Goal: Task Accomplishment & Management: Complete application form

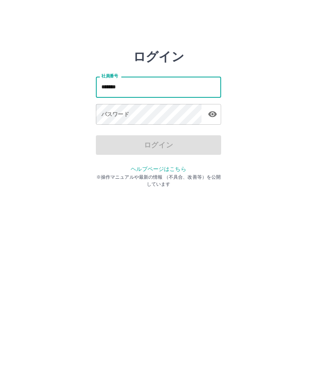
type input "*******"
click at [111, 116] on div "パスワード パスワード" at bounding box center [158, 115] width 125 height 22
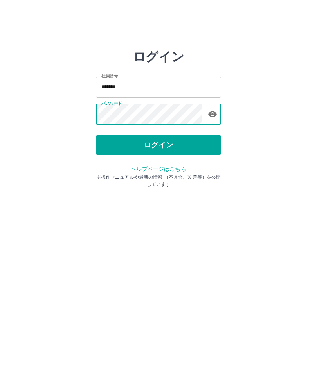
click at [176, 145] on button "ログイン" at bounding box center [158, 145] width 125 height 20
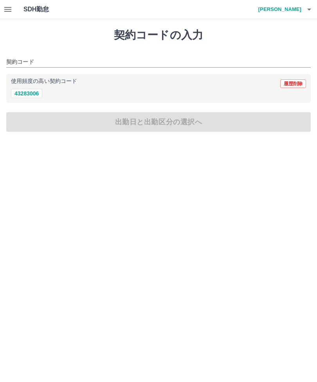
click at [11, 7] on icon "button" at bounding box center [7, 9] width 7 height 5
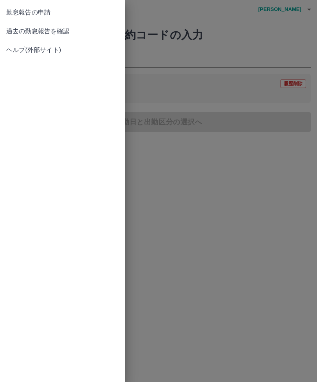
click at [48, 9] on span "勤怠報告の申請" at bounding box center [62, 12] width 113 height 9
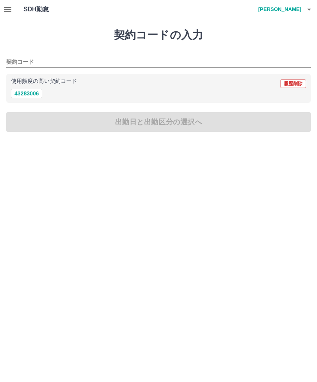
click at [32, 98] on button "43283006" at bounding box center [26, 93] width 31 height 9
type input "********"
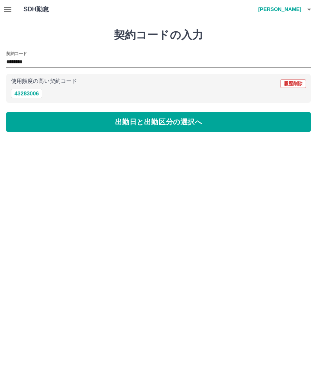
click at [39, 94] on button "43283006" at bounding box center [26, 93] width 31 height 9
click at [27, 59] on input "********" at bounding box center [152, 63] width 293 height 10
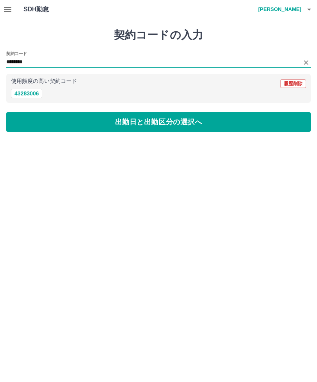
click at [11, 9] on icon "button" at bounding box center [7, 9] width 7 height 5
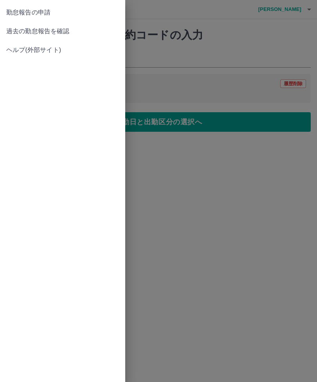
click at [55, 34] on span "過去の勤怠報告を確認" at bounding box center [62, 31] width 113 height 9
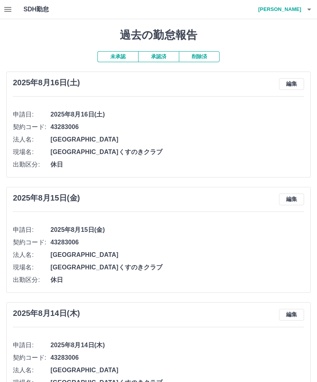
click at [125, 56] on button "未承認" at bounding box center [117, 56] width 41 height 11
click at [121, 52] on button "未承認" at bounding box center [117, 56] width 41 height 11
click at [163, 53] on button "承認済" at bounding box center [158, 56] width 41 height 11
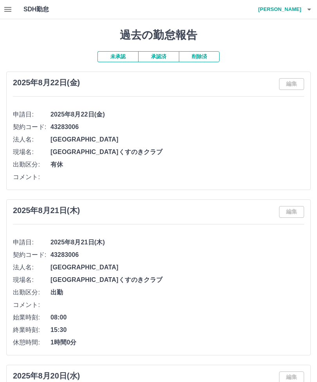
click at [123, 54] on button "未承認" at bounding box center [117, 56] width 41 height 11
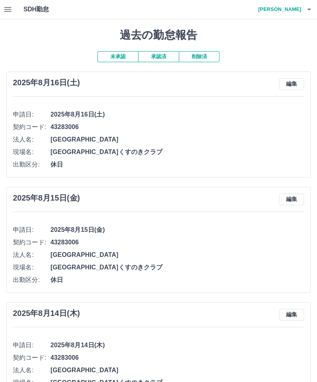
click at [125, 58] on button "未承認" at bounding box center [117, 56] width 41 height 11
click at [162, 61] on button "承認済" at bounding box center [158, 56] width 41 height 11
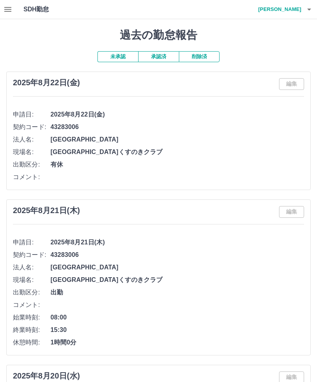
click at [9, 12] on icon "button" at bounding box center [7, 9] width 7 height 5
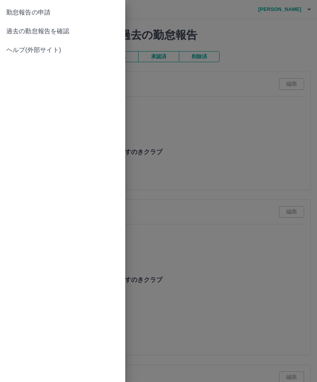
click at [56, 31] on span "過去の勤怠報告を確認" at bounding box center [62, 31] width 113 height 9
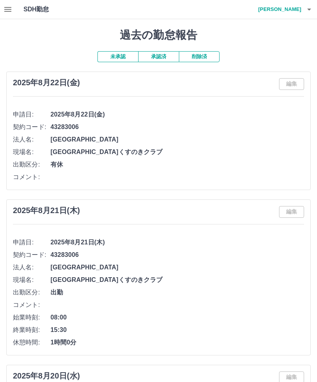
click at [11, 9] on icon "button" at bounding box center [7, 9] width 7 height 5
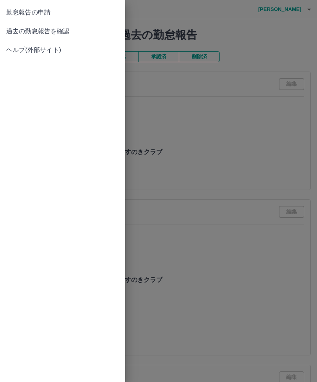
click at [61, 30] on span "過去の勤怠報告を確認" at bounding box center [62, 31] width 113 height 9
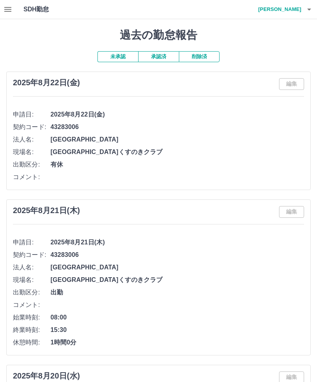
click at [15, 8] on button "button" at bounding box center [8, 9] width 16 height 19
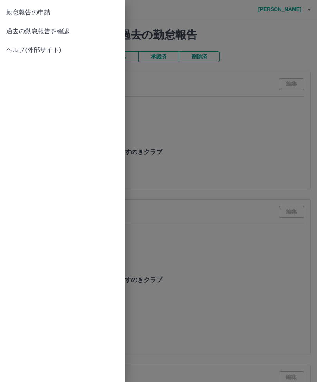
click at [52, 50] on span "ヘルプ(外部サイト)" at bounding box center [62, 49] width 113 height 9
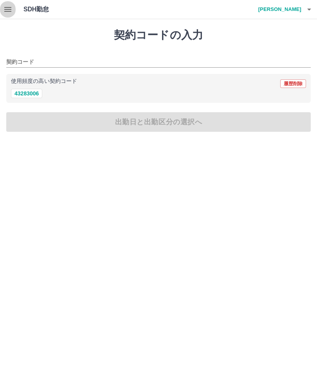
click at [9, 7] on icon "button" at bounding box center [7, 9] width 7 height 5
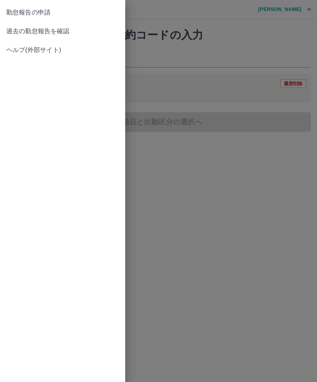
click at [46, 16] on span "勤怠報告の申請" at bounding box center [62, 12] width 113 height 9
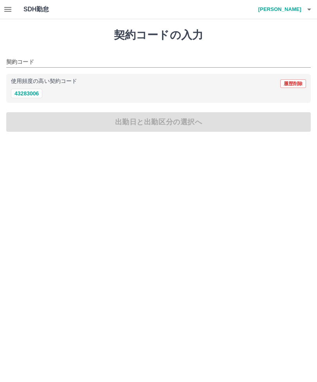
click at [34, 96] on button "43283006" at bounding box center [26, 93] width 31 height 9
type input "********"
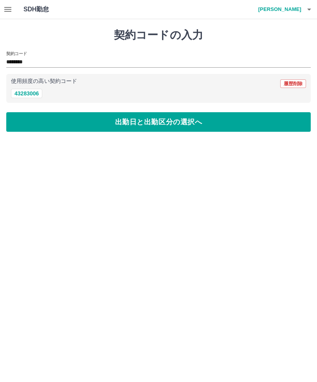
click at [168, 124] on button "出勤日と出勤区分の選択へ" at bounding box center [158, 122] width 304 height 20
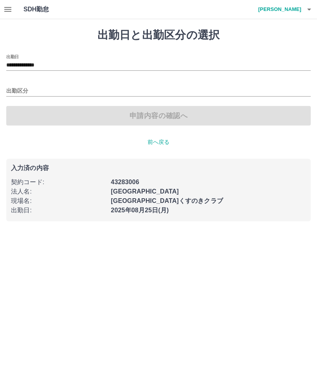
click at [161, 142] on p "前へ戻る" at bounding box center [158, 142] width 304 height 8
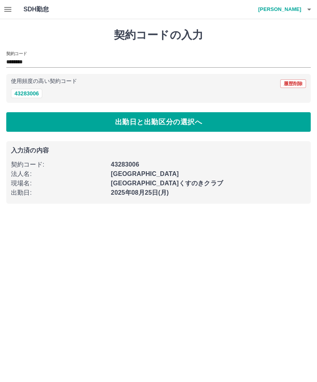
click at [12, 9] on icon "button" at bounding box center [7, 9] width 9 height 9
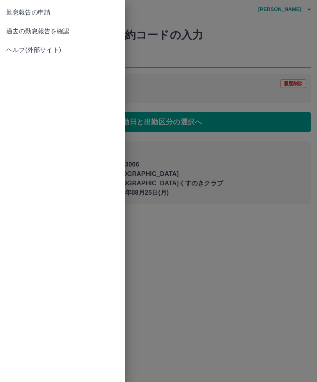
click at [180, 177] on div at bounding box center [158, 191] width 317 height 382
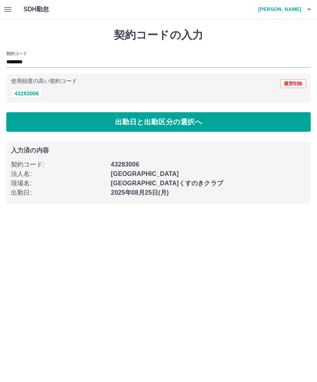
click at [38, 117] on button "出勤日と出勤区分の選択へ" at bounding box center [158, 122] width 304 height 20
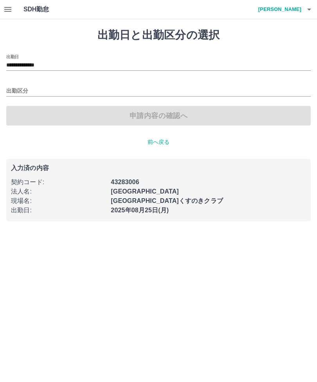
click at [24, 61] on input "**********" at bounding box center [158, 66] width 304 height 10
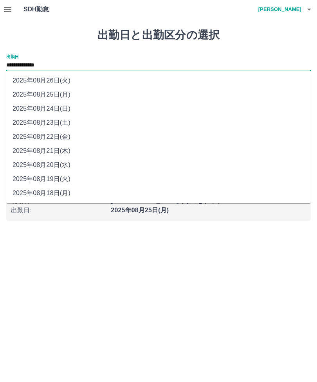
click at [64, 123] on li "2025年08月23日(土)" at bounding box center [158, 123] width 304 height 14
type input "**********"
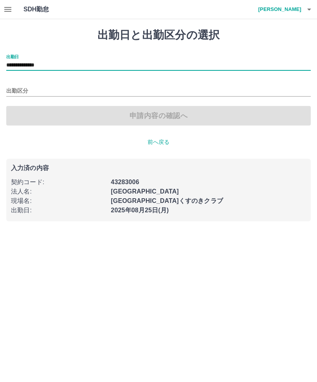
click at [30, 89] on input "出勤区分" at bounding box center [158, 91] width 304 height 10
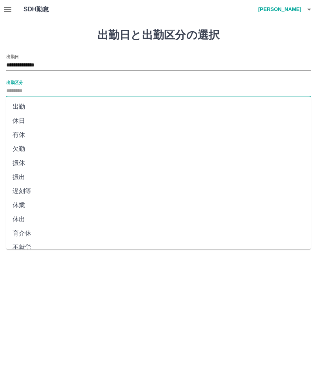
click at [24, 134] on li "有休" at bounding box center [158, 135] width 304 height 14
type input "**"
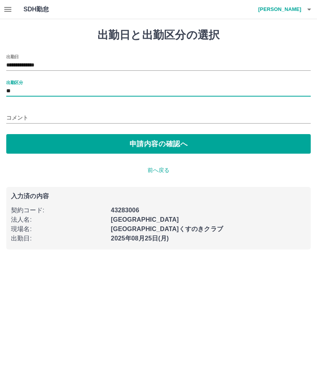
click at [166, 142] on button "申請内容の確認へ" at bounding box center [158, 144] width 304 height 20
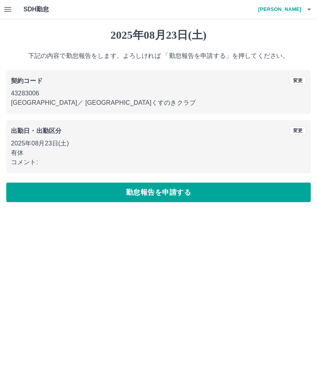
click at [173, 194] on button "勤怠報告を申請する" at bounding box center [158, 193] width 304 height 20
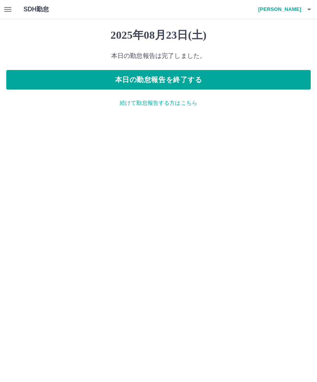
click at [298, 9] on h4 "岡田　悟" at bounding box center [277, 9] width 47 height 19
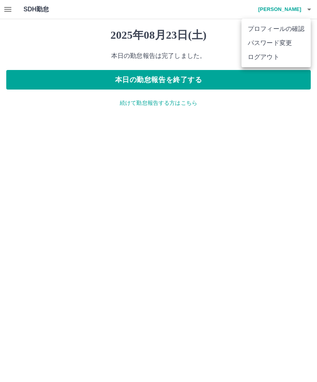
click at [297, 124] on div at bounding box center [158, 191] width 317 height 382
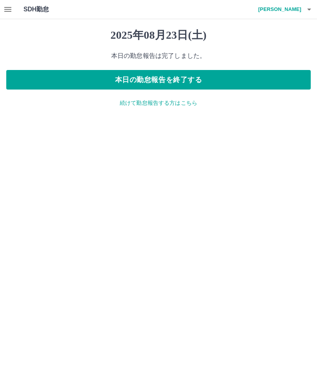
click at [186, 79] on button "本日の勤怠報告を終了する" at bounding box center [158, 80] width 304 height 20
